Goal: Navigation & Orientation: Find specific page/section

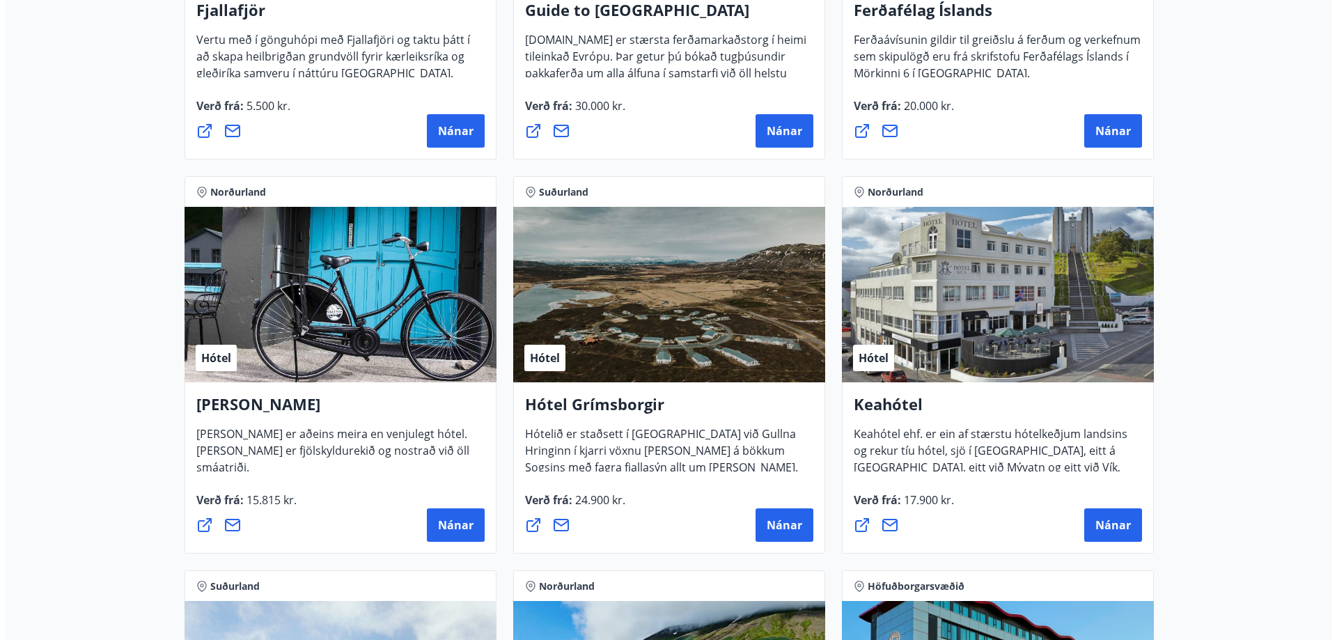
scroll to position [488, 0]
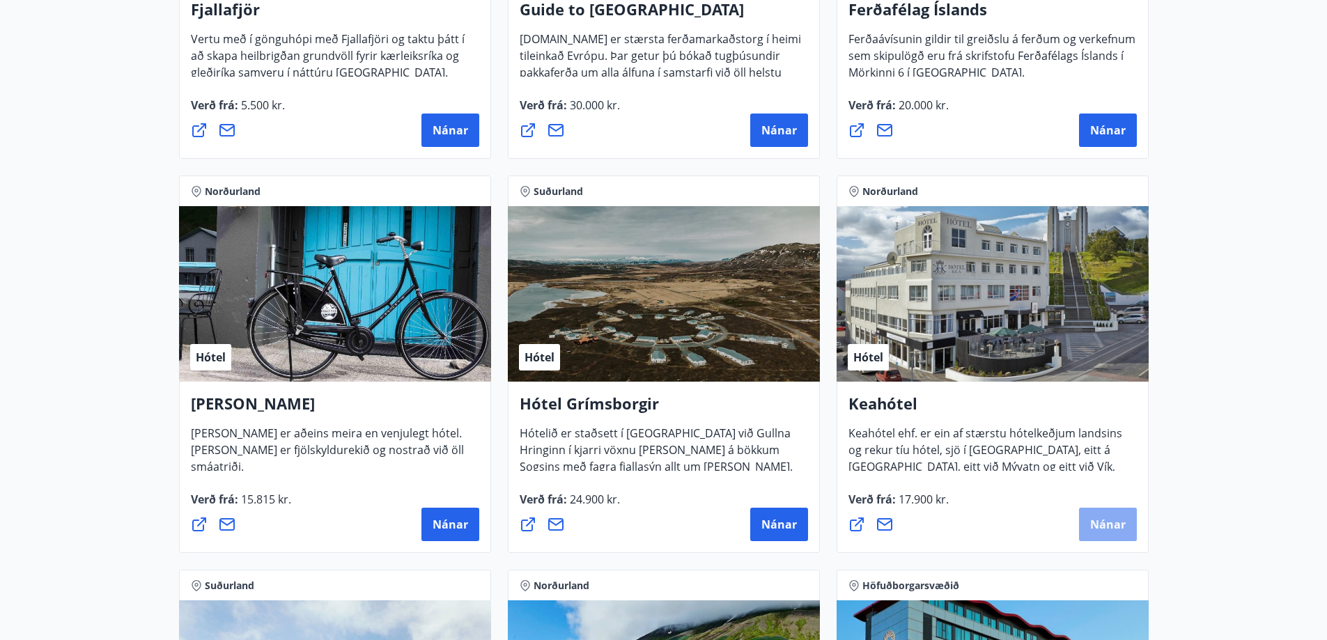
click at [1098, 527] on span "Nánar" at bounding box center [1108, 524] width 36 height 15
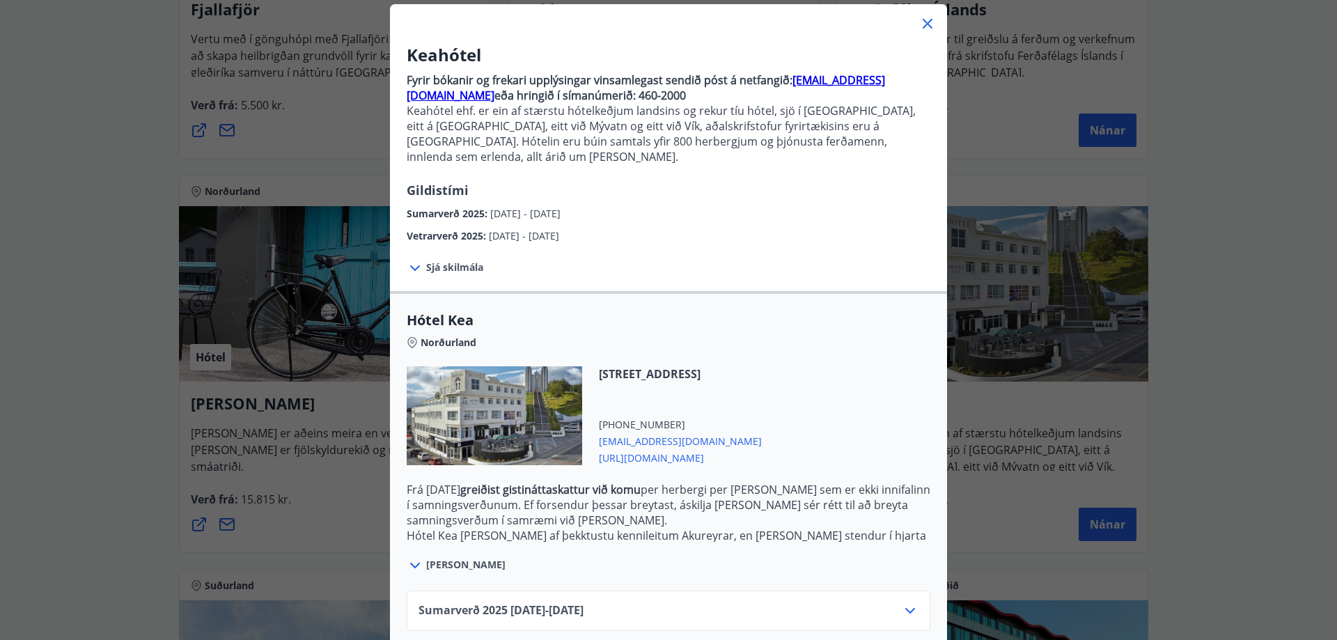
scroll to position [139, 0]
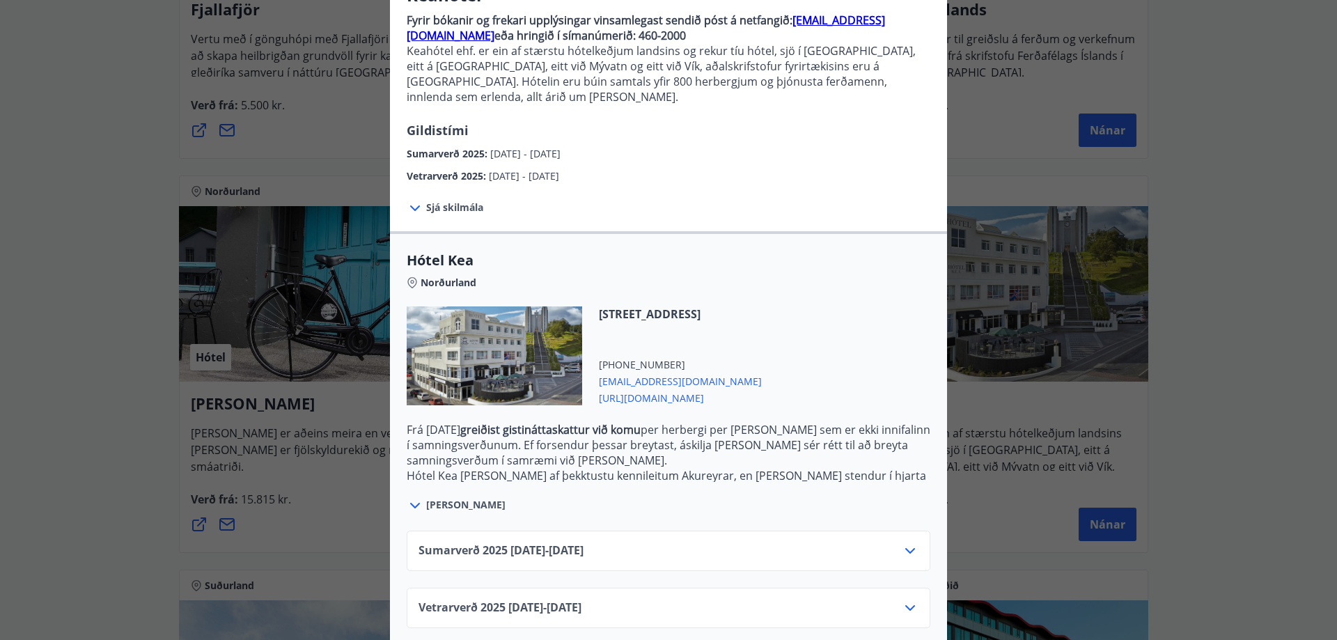
click at [418, 200] on icon at bounding box center [415, 208] width 17 height 17
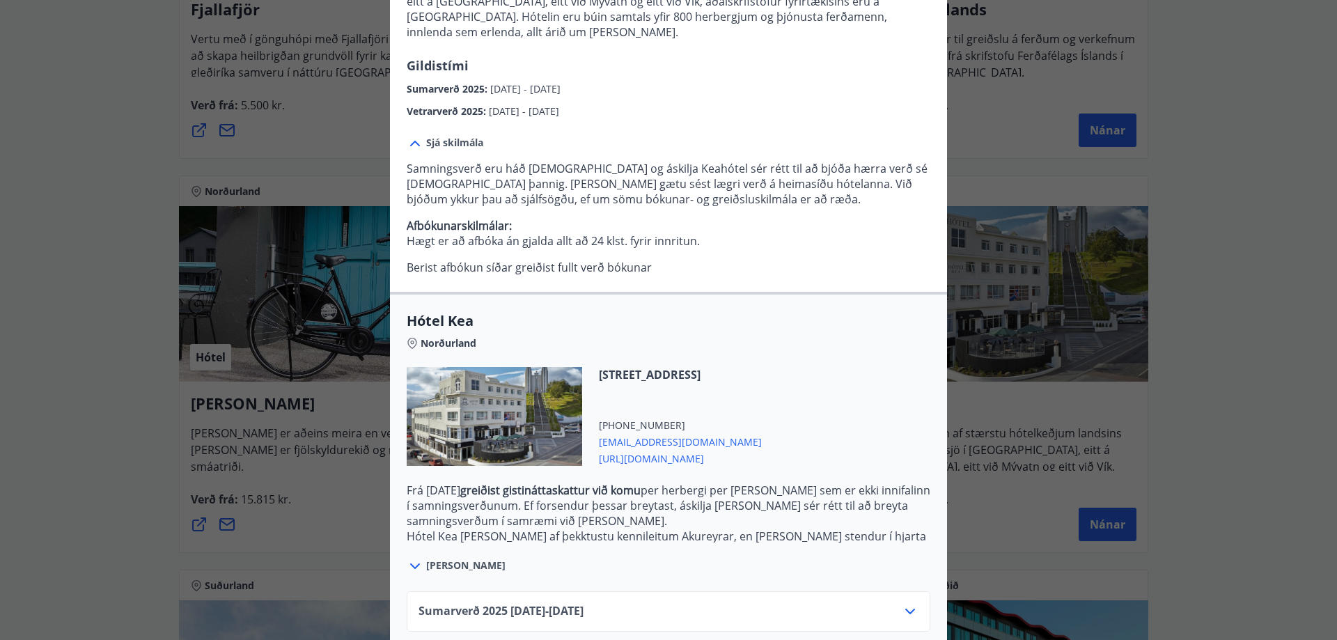
scroll to position [265, 0]
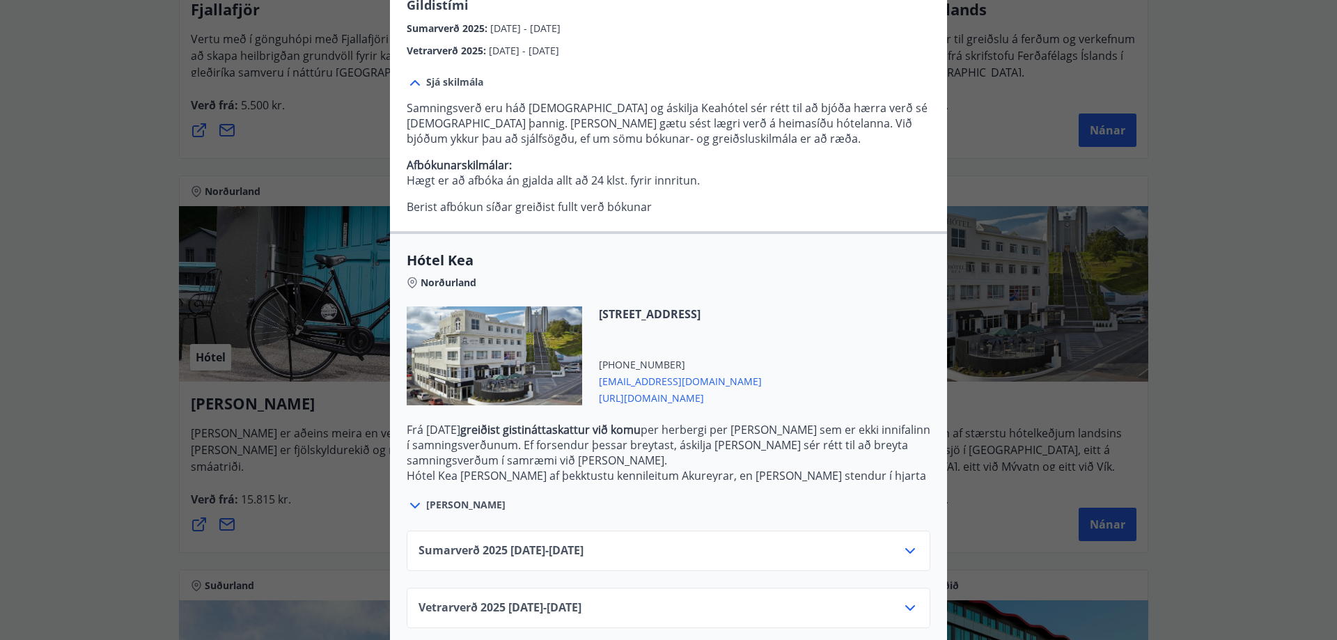
click at [894, 543] on div "Sumarverð [PHONE_NUMBER][DATE] - [DATE]" at bounding box center [669, 557] width 500 height 28
click at [902, 543] on icon at bounding box center [910, 551] width 17 height 17
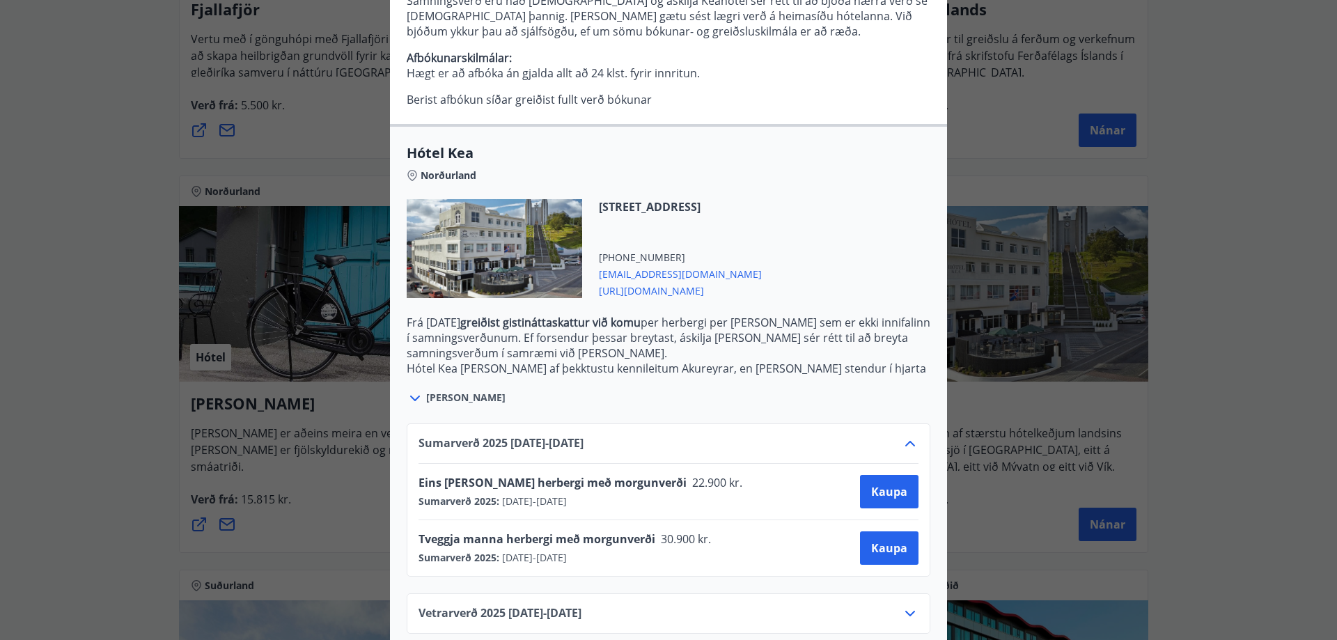
scroll to position [377, 0]
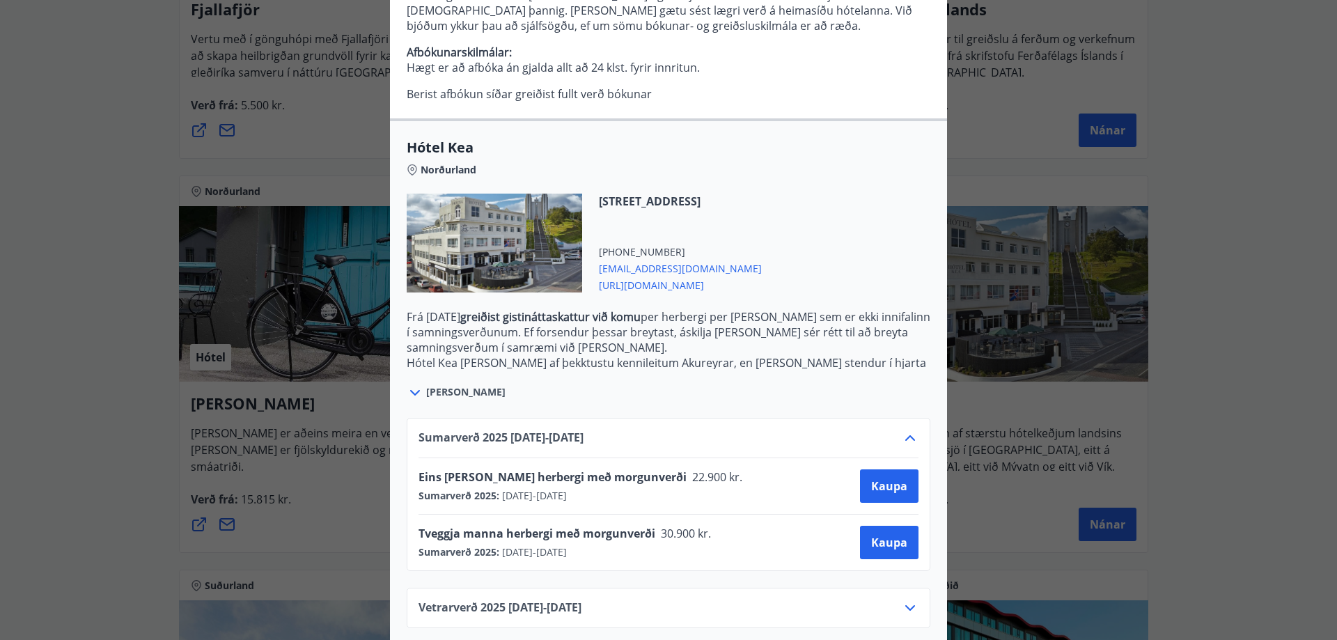
click at [912, 600] on icon at bounding box center [910, 608] width 17 height 17
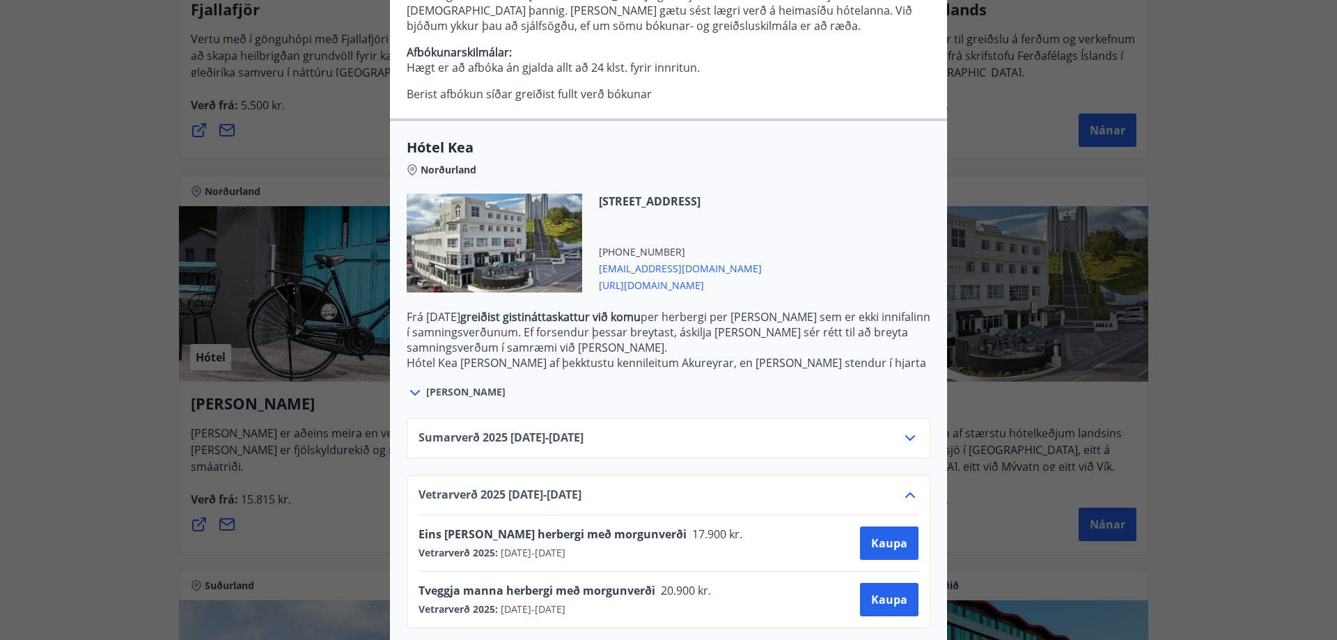
click at [80, 398] on div "Keahótel Fyrir bókanir og frekari upplýsingar vinsamlegast sendið póst á netfan…" at bounding box center [668, 320] width 1337 height 640
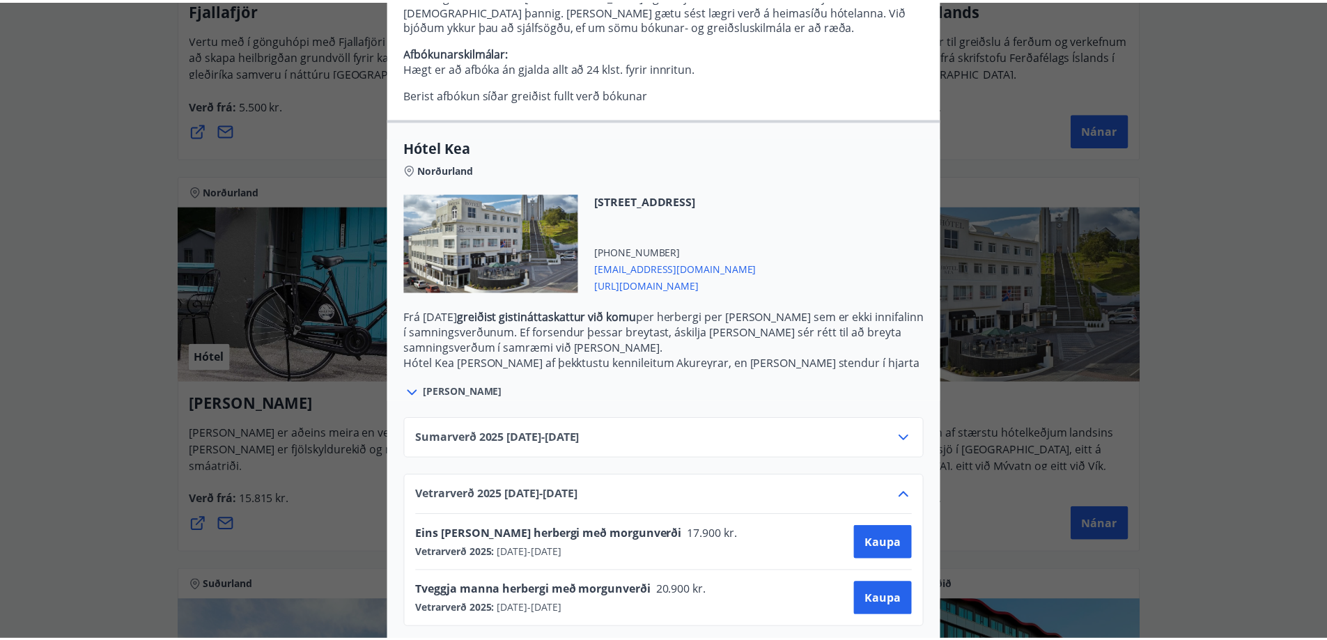
scroll to position [0, 0]
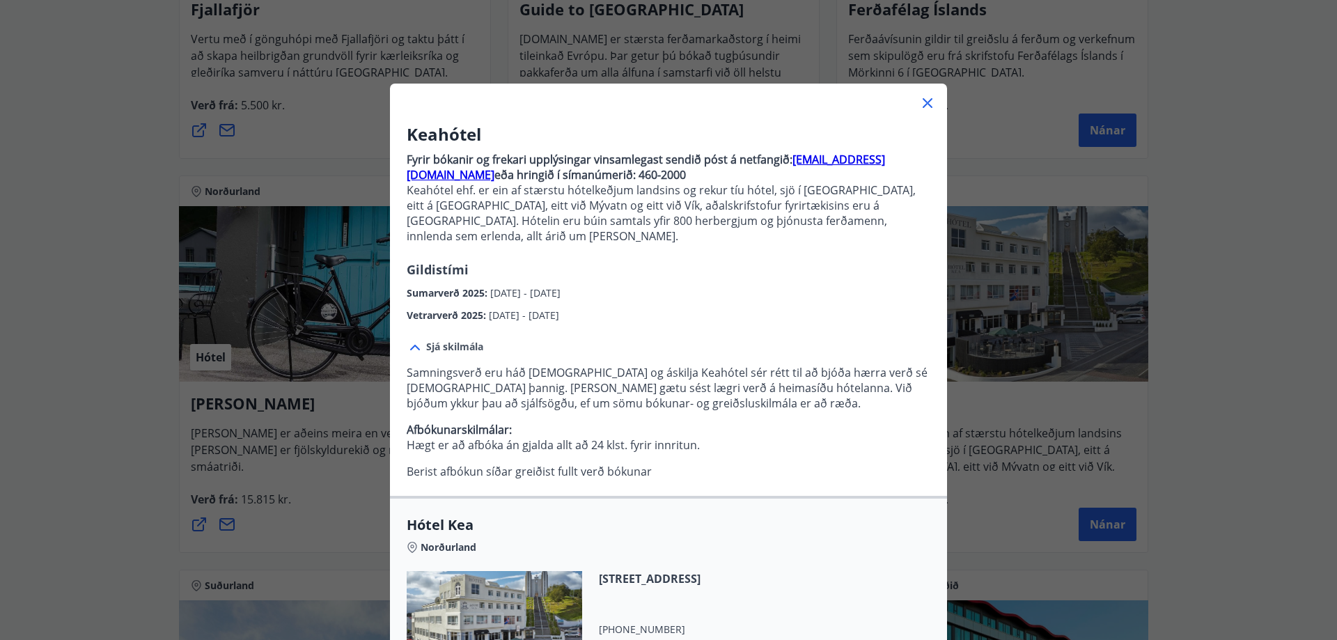
click at [100, 386] on div "Keahótel Fyrir bókanir og frekari upplýsingar vinsamlegast sendið póst á netfan…" at bounding box center [668, 320] width 1337 height 640
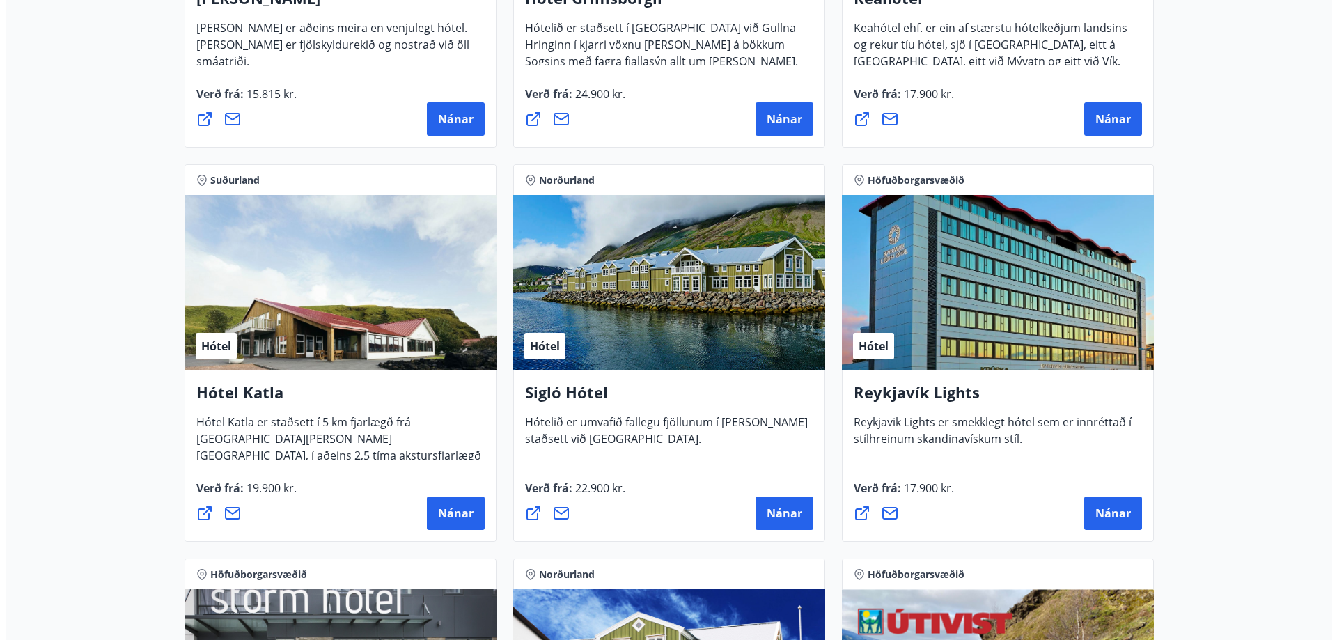
scroll to position [905, 0]
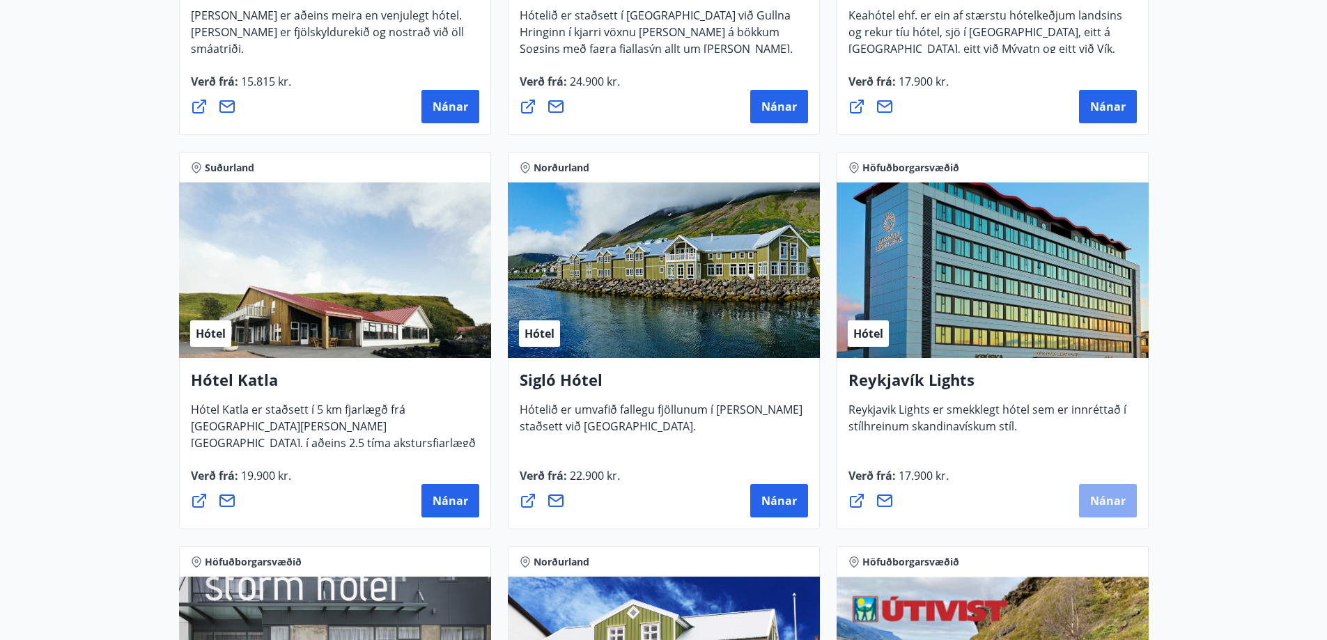
click at [1116, 508] on button "Nánar" at bounding box center [1108, 500] width 58 height 33
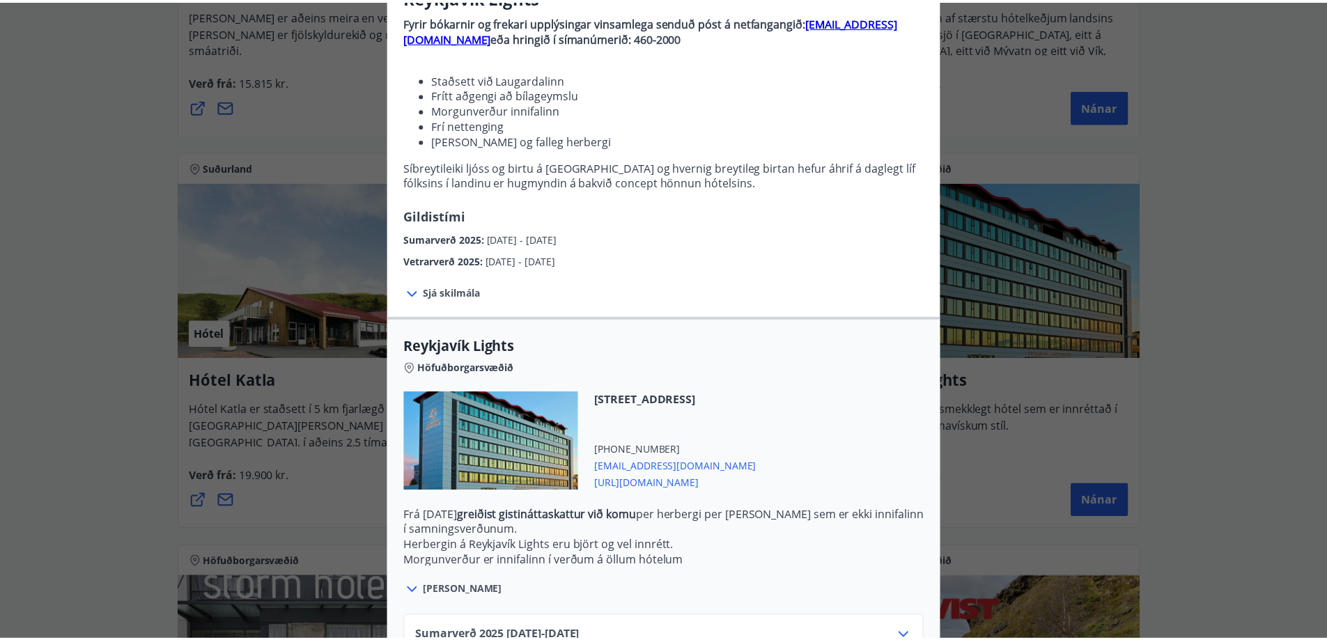
scroll to position [238, 0]
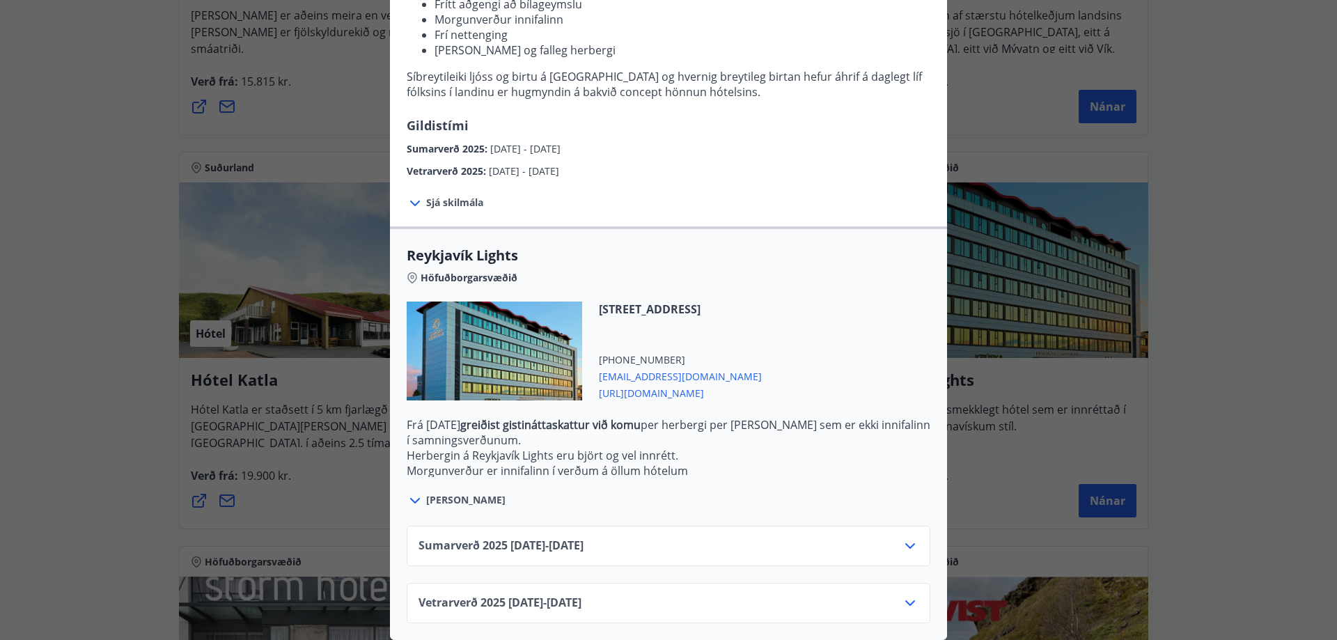
drag, startPoint x: 104, startPoint y: 120, endPoint x: 128, endPoint y: 109, distance: 26.8
click at [109, 118] on div "Reykjavík Lights Fyrir bókarnir og frekari upplýsingar vinsamlega senduð póst á…" at bounding box center [668, 92] width 1337 height 640
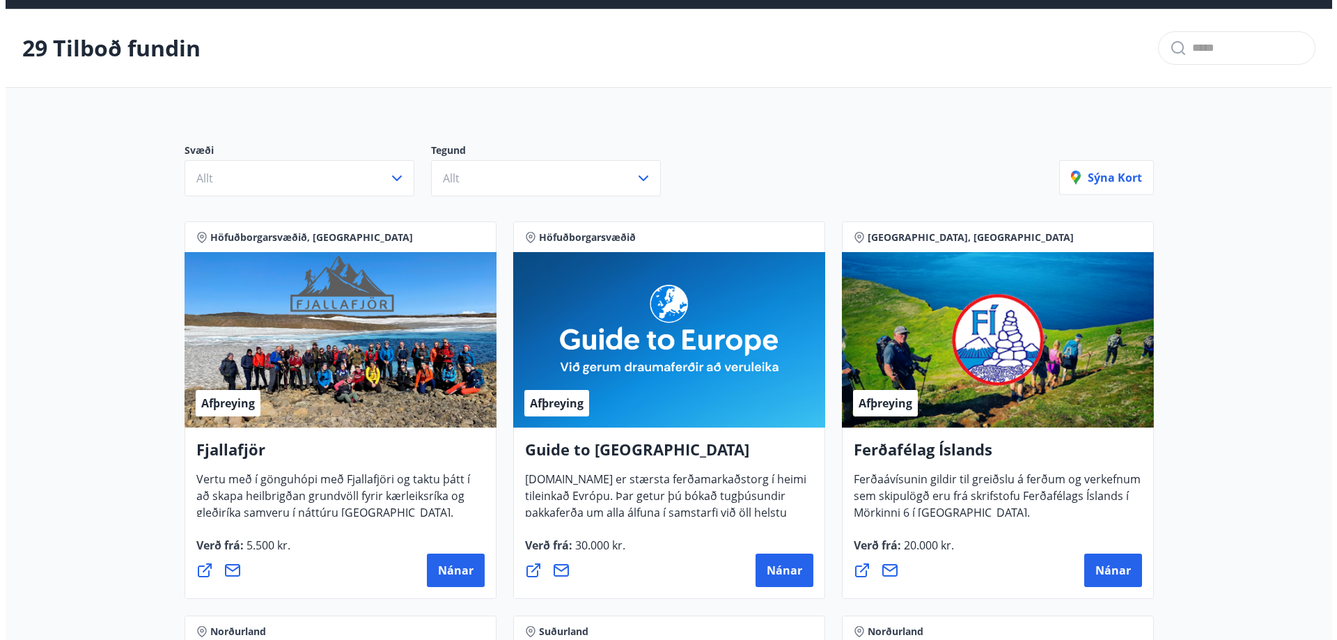
scroll to position [0, 0]
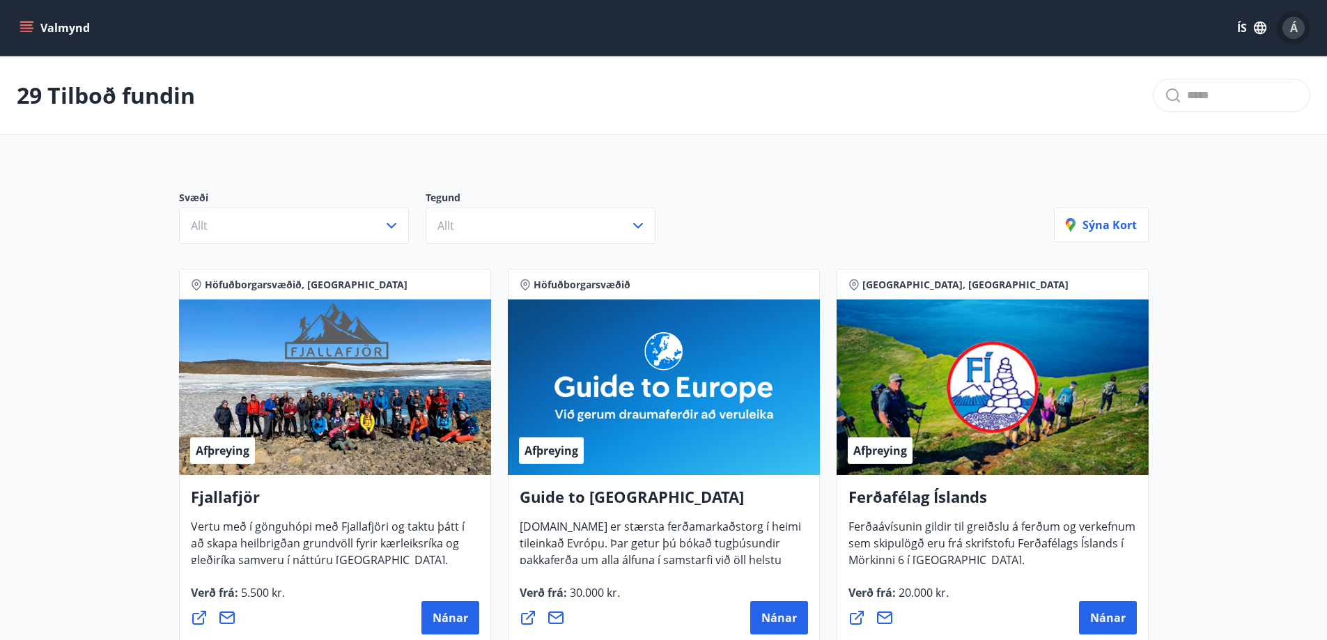
click at [1290, 29] on span "Á" at bounding box center [1294, 27] width 8 height 15
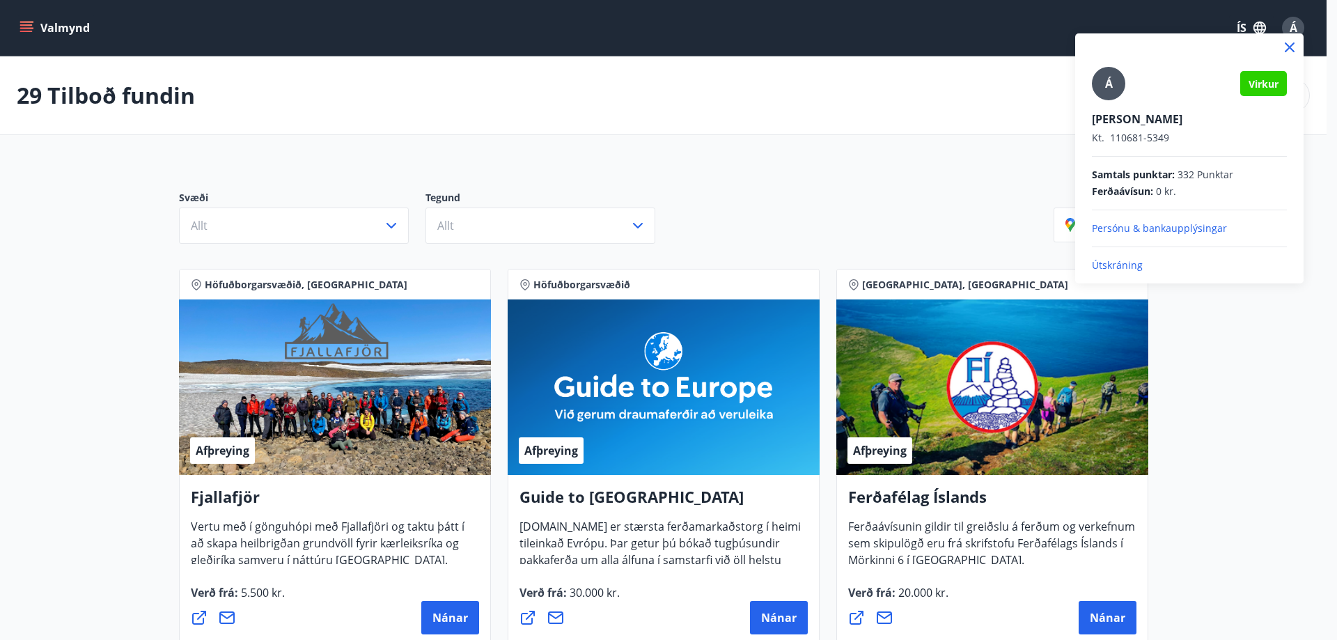
click at [1136, 261] on p "Útskráning" at bounding box center [1189, 265] width 195 height 14
